Goal: Subscribe to service/newsletter

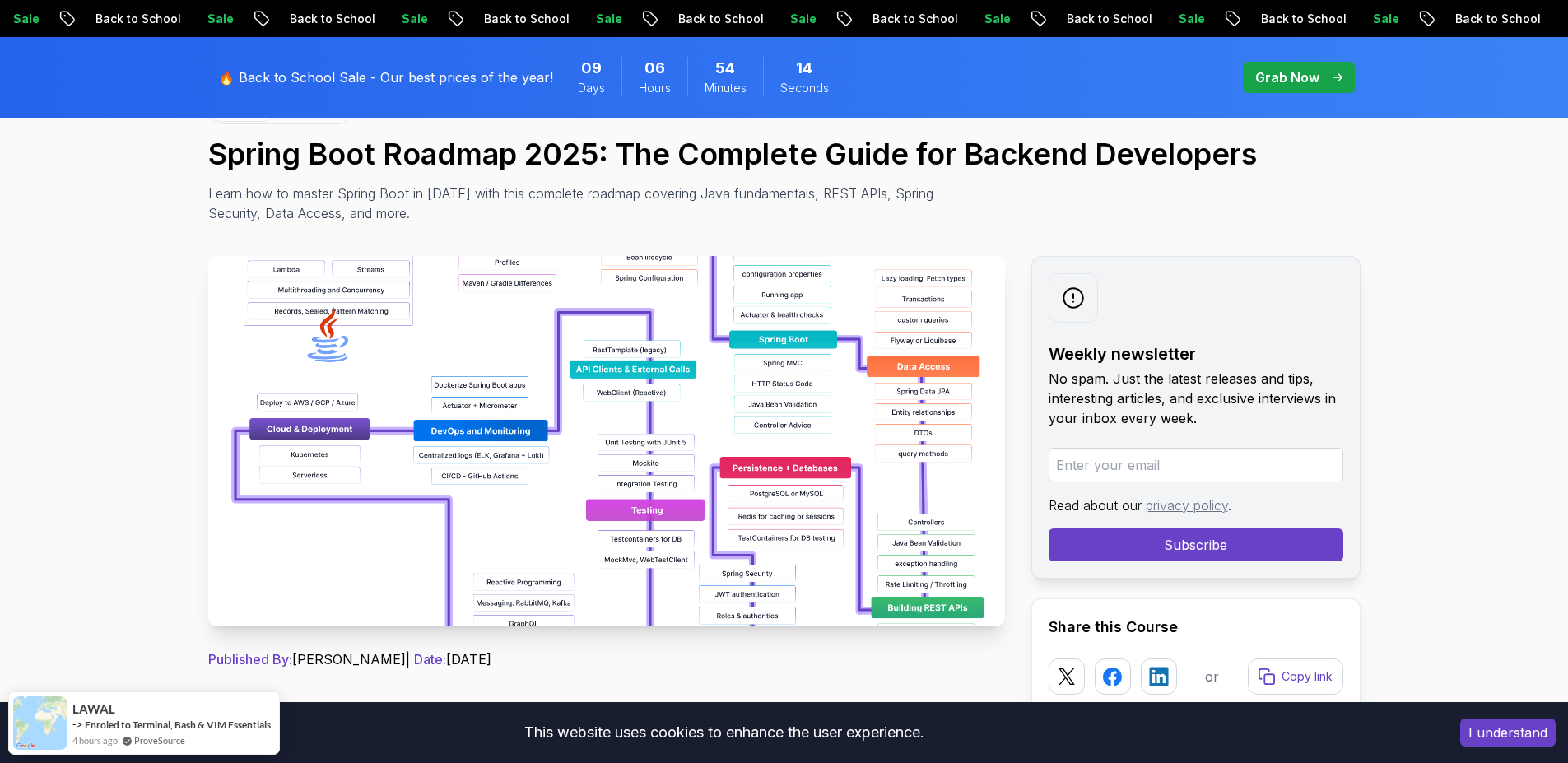
scroll to position [296, 0]
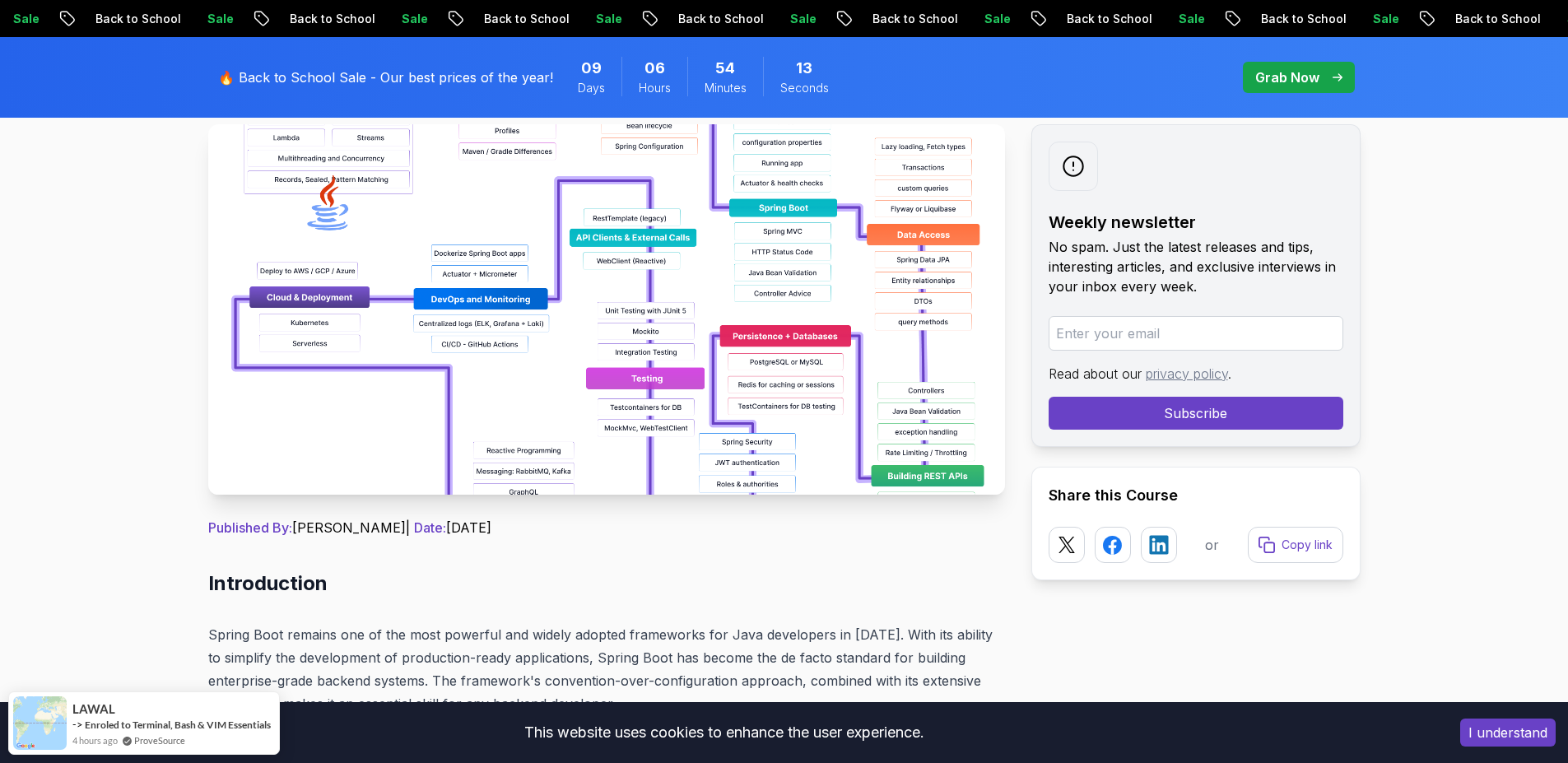
click at [522, 390] on img at bounding box center [607, 309] width 797 height 370
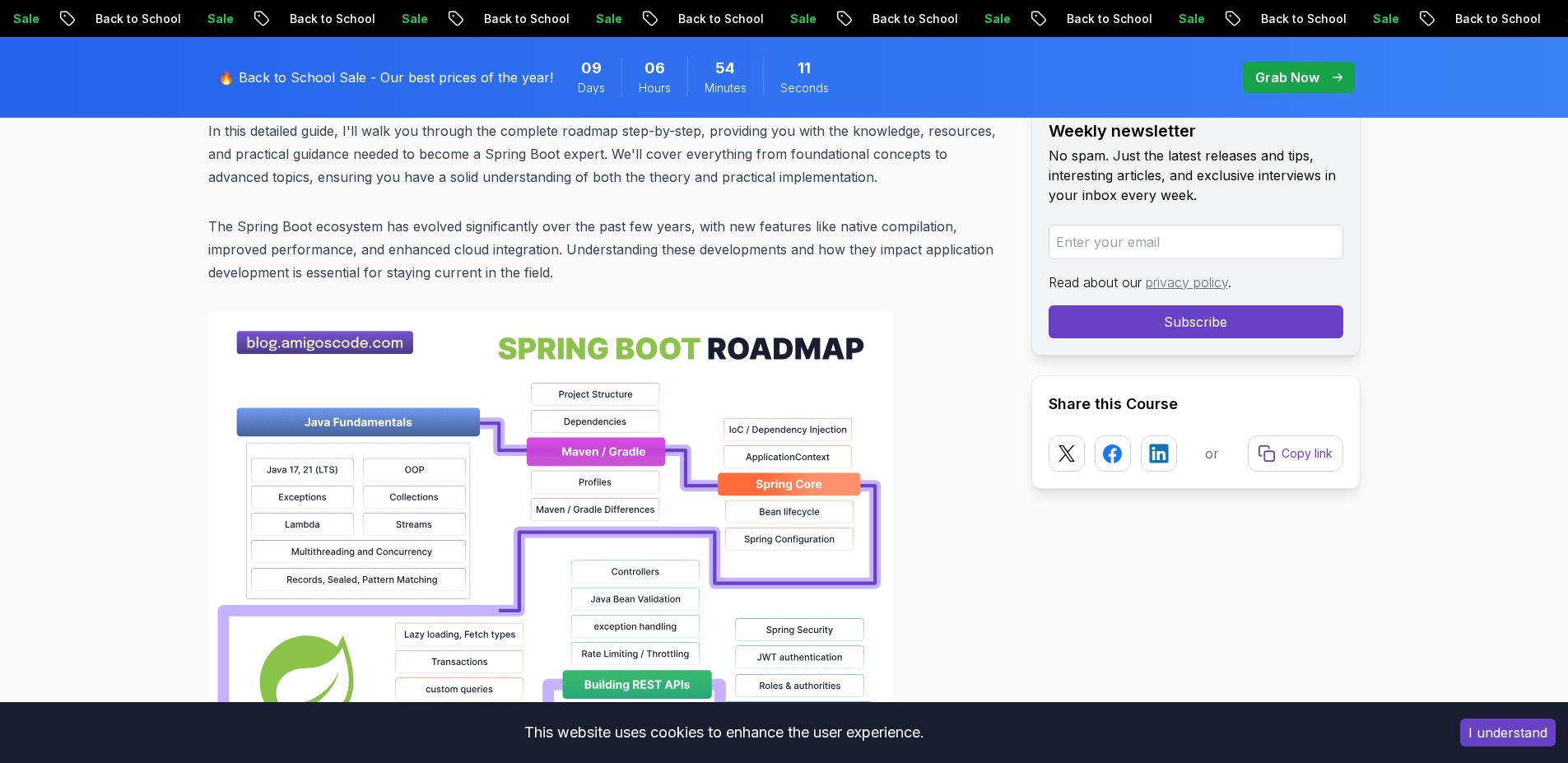
scroll to position [1185, 0]
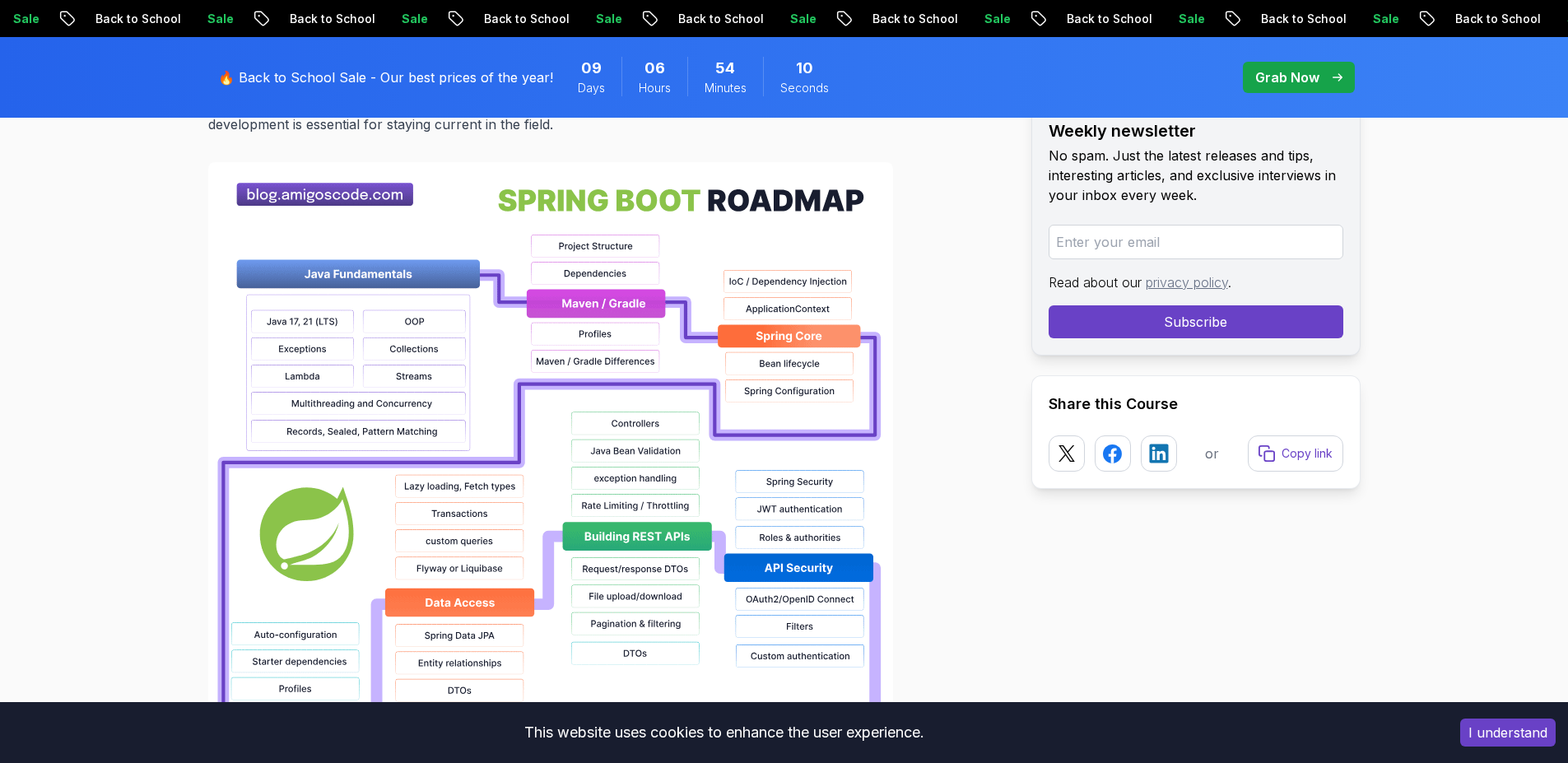
click at [578, 355] on img at bounding box center [551, 689] width 685 height 1053
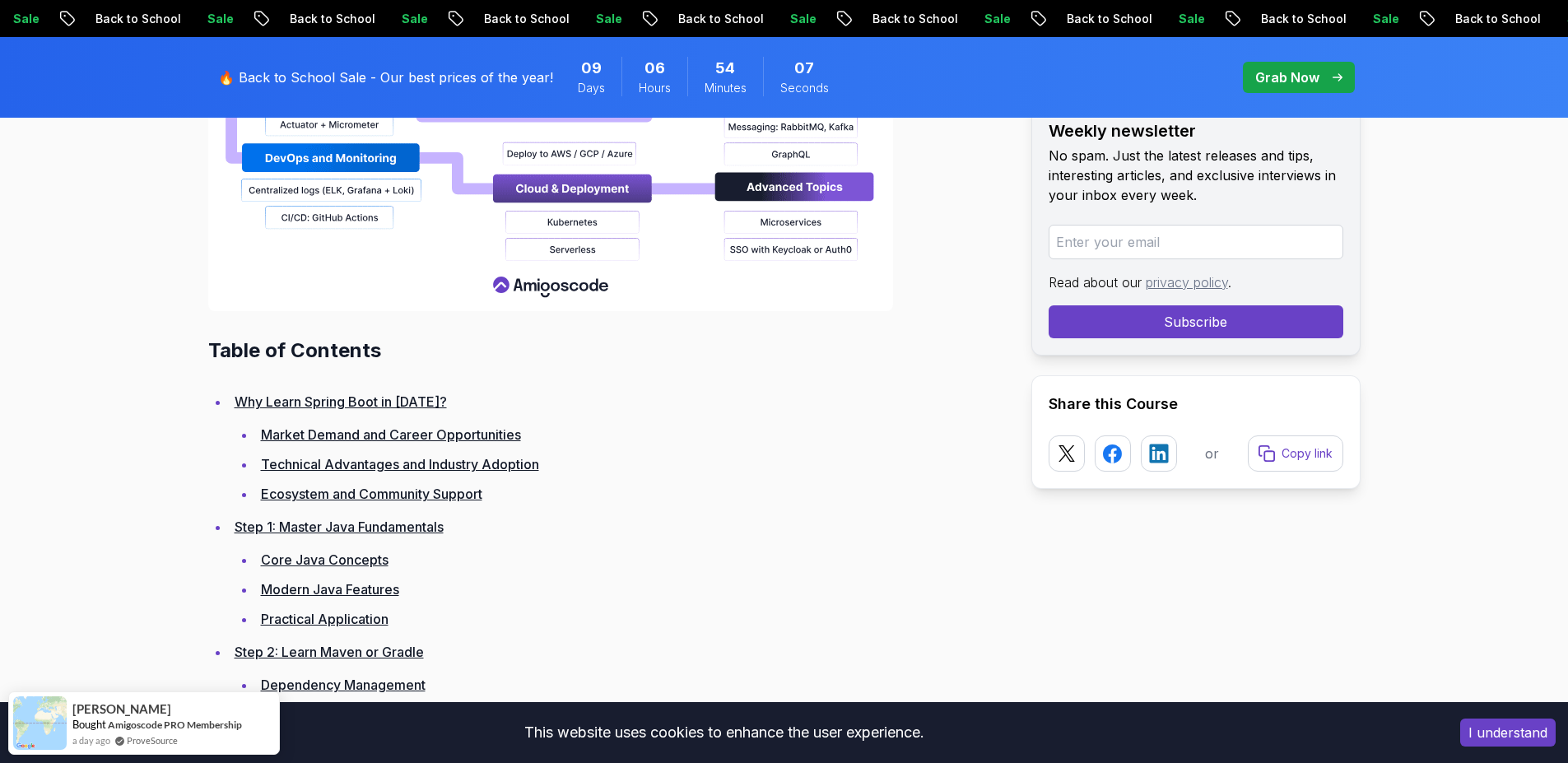
scroll to position [2074, 0]
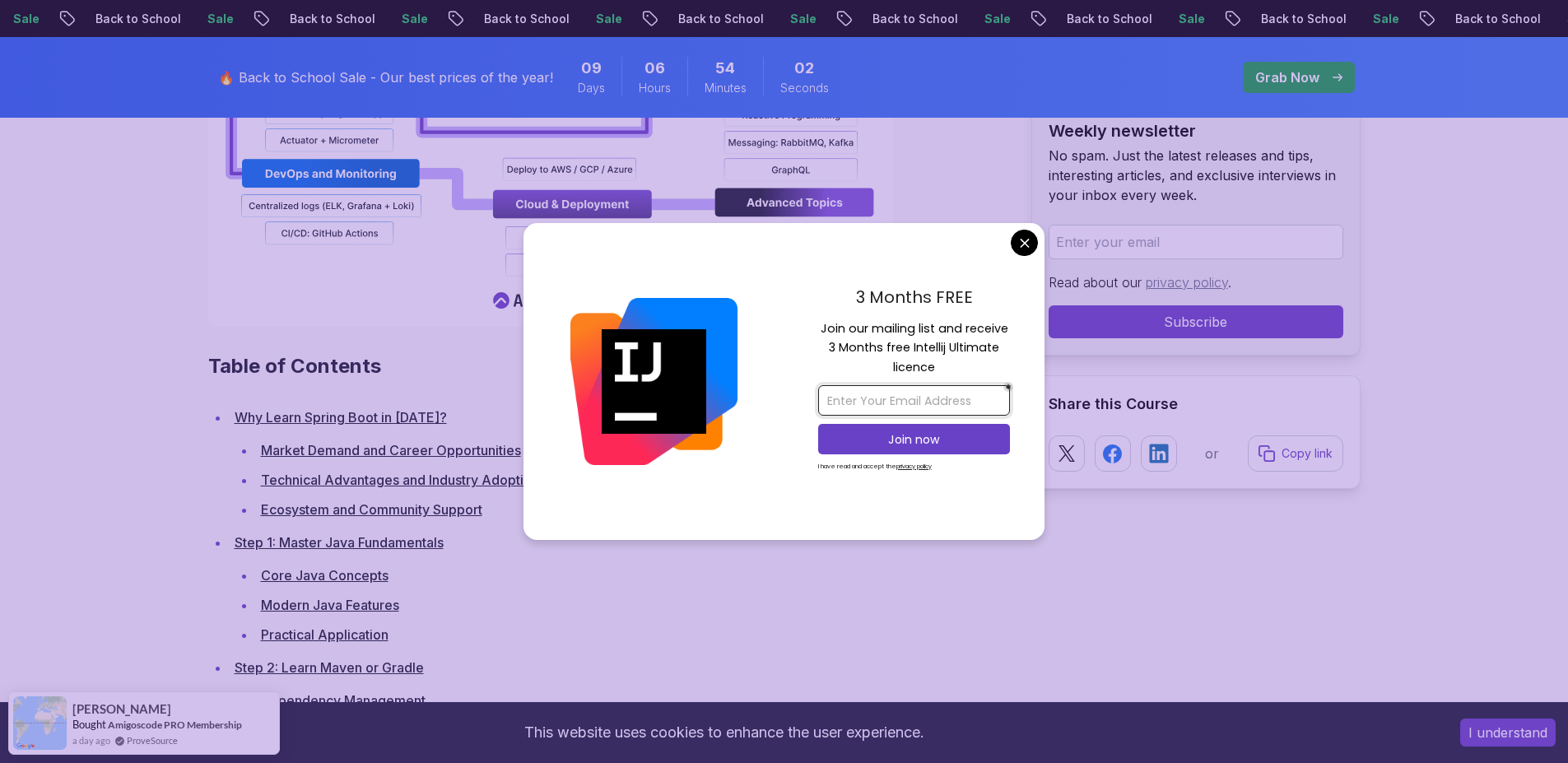
click at [915, 403] on input "email" at bounding box center [914, 400] width 192 height 30
type input "[EMAIL_ADDRESS][DOMAIN_NAME]"
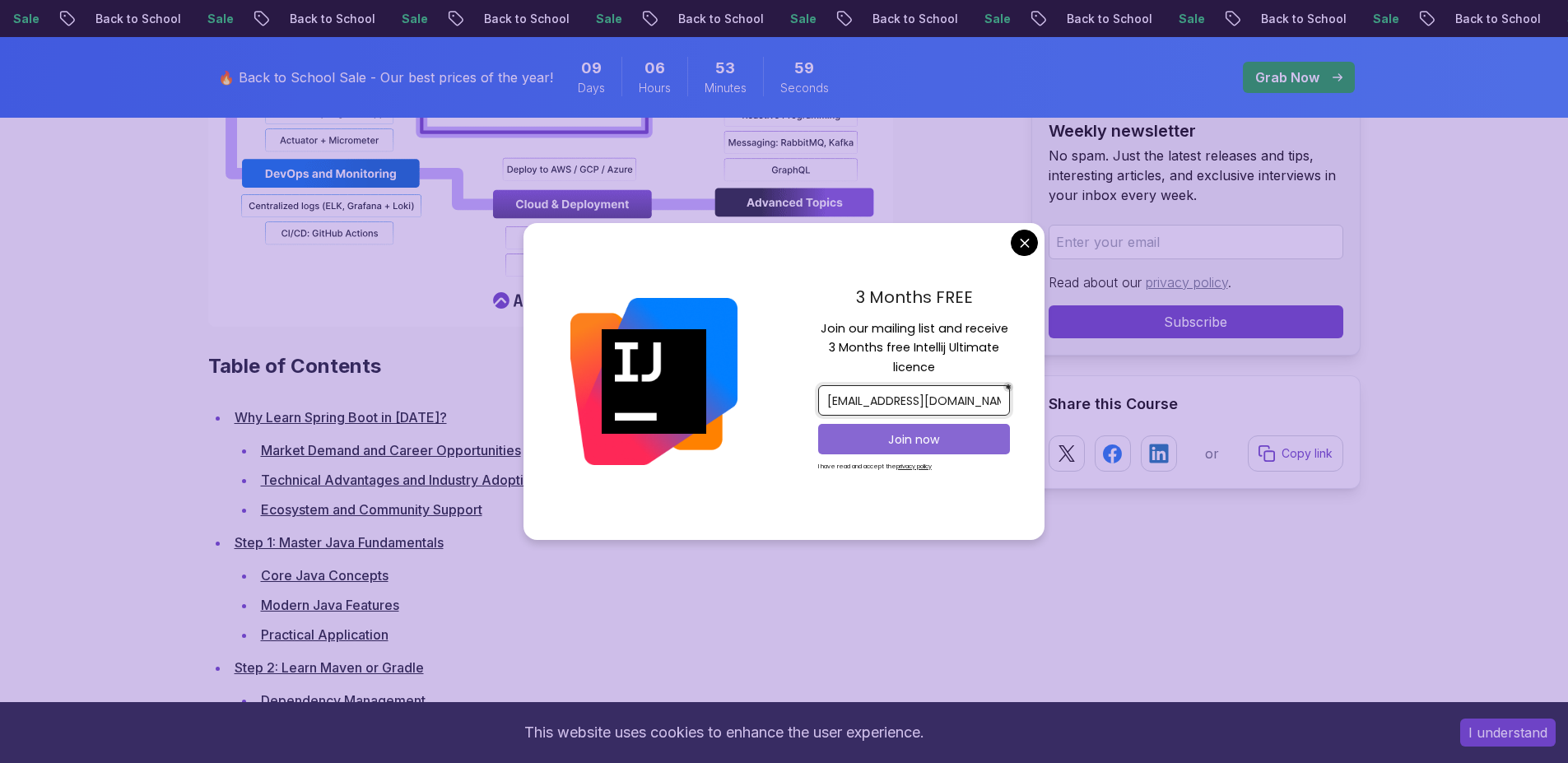
click at [940, 450] on button "Join now" at bounding box center [914, 438] width 192 height 30
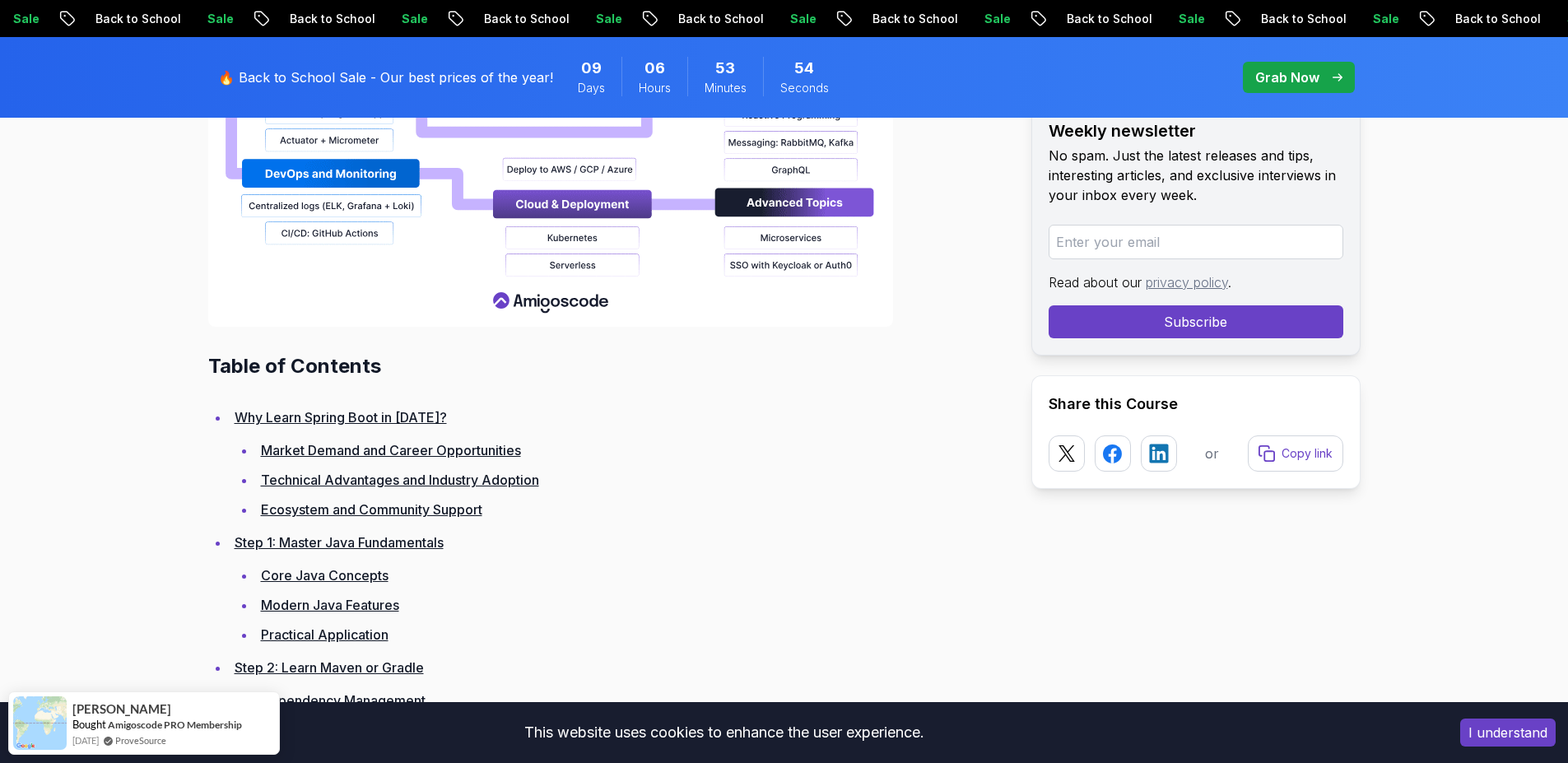
click at [1086, 243] on input "email" at bounding box center [1196, 242] width 295 height 35
type input "[EMAIL_ADDRESS][DOMAIN_NAME]"
click at [1136, 318] on button "Subscribe" at bounding box center [1196, 322] width 295 height 33
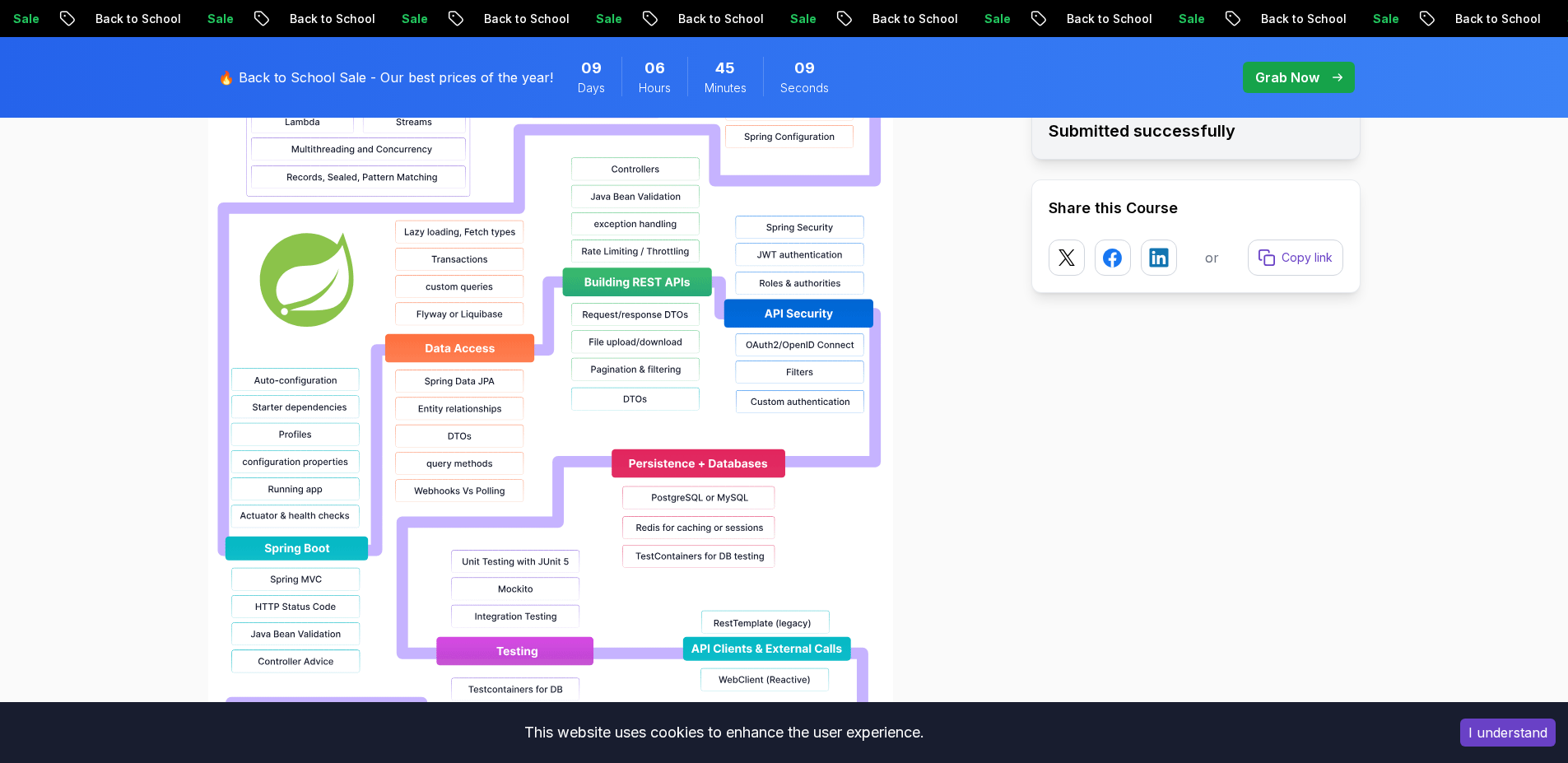
scroll to position [1444, 0]
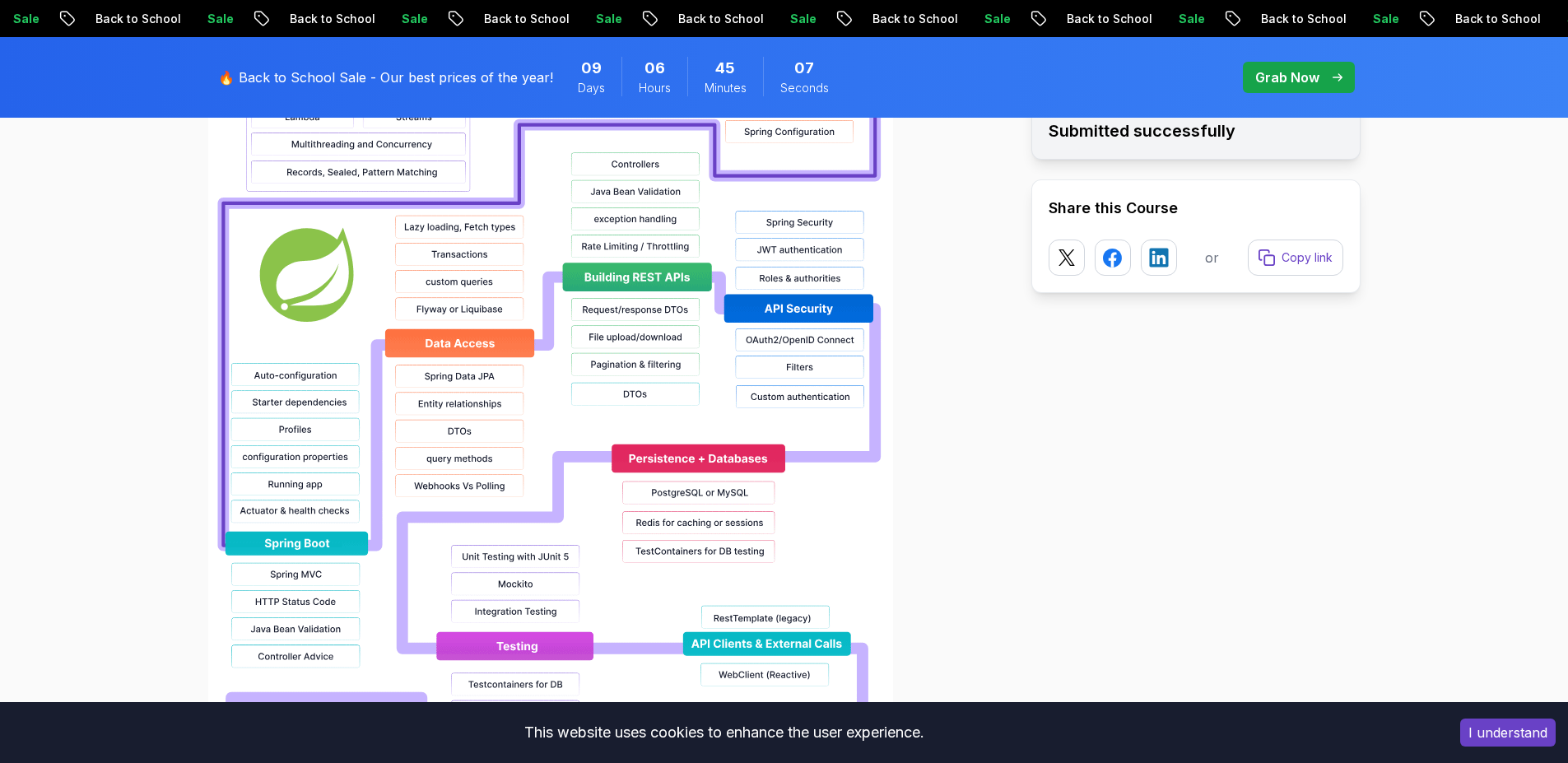
click at [829, 274] on img at bounding box center [551, 429] width 685 height 1053
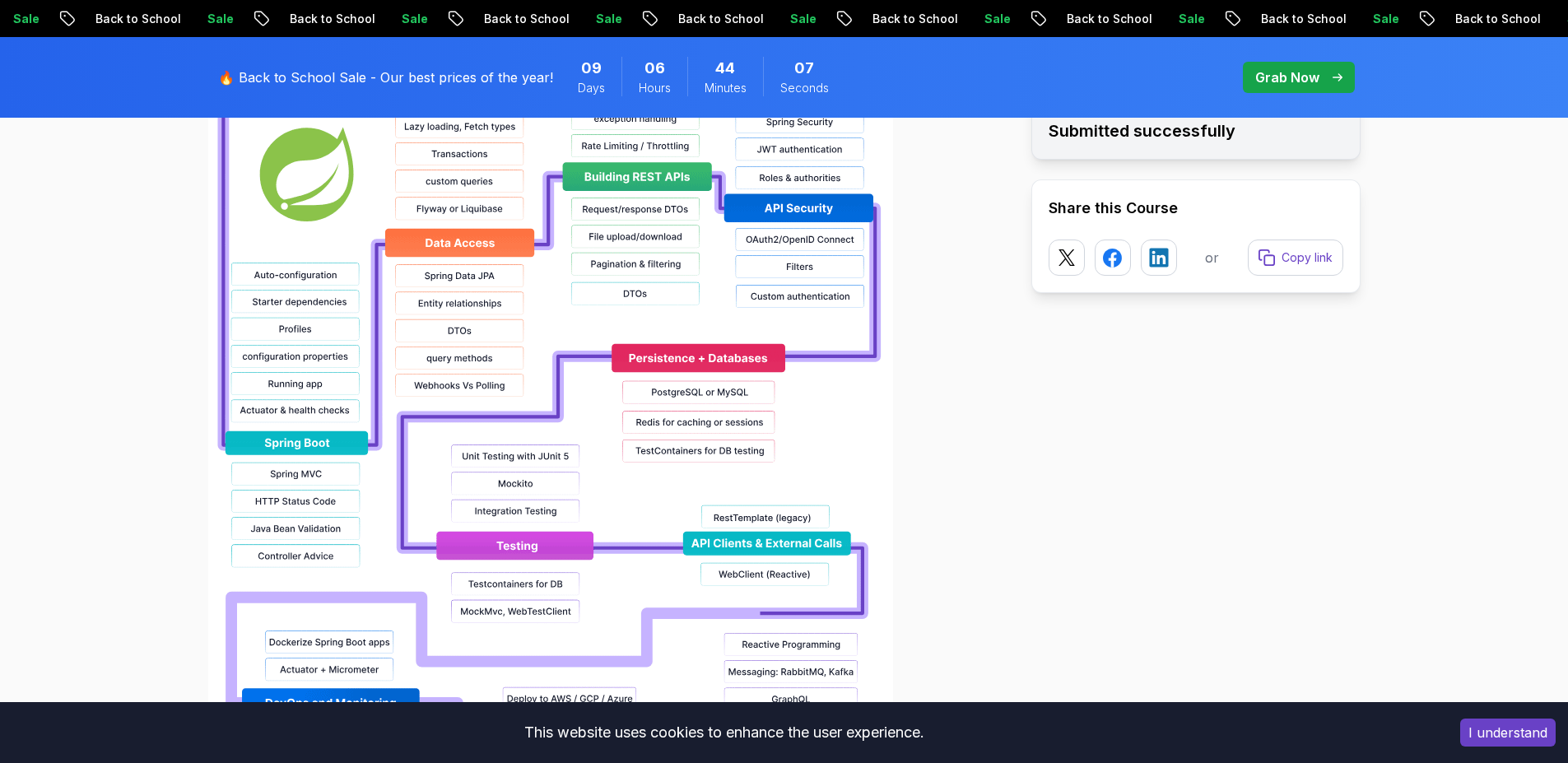
scroll to position [1550, 0]
